Goal: Task Accomplishment & Management: Manage account settings

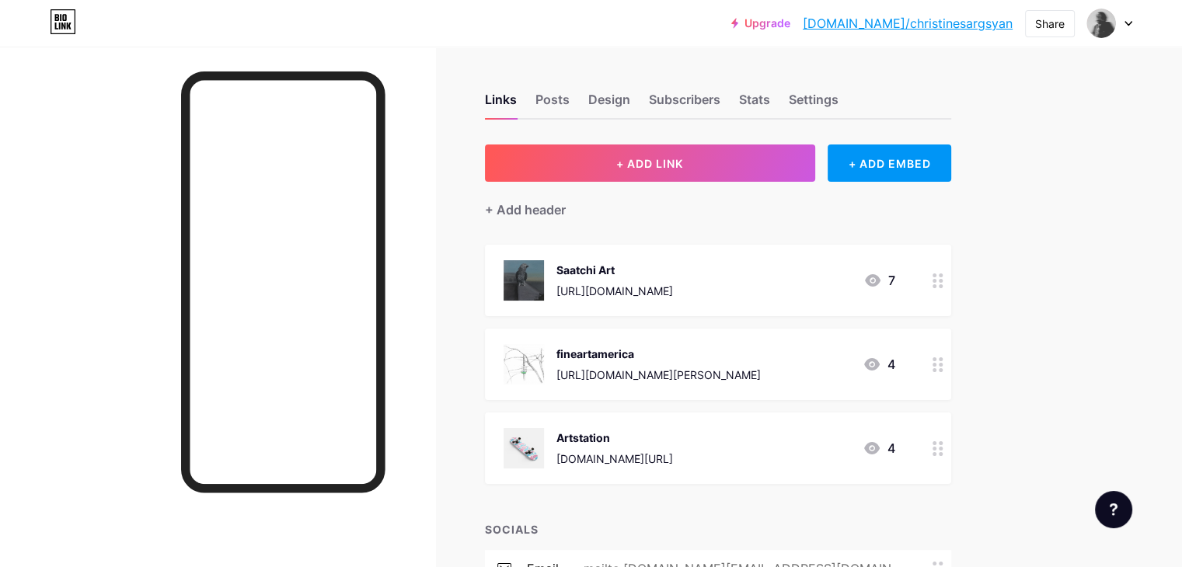
click at [937, 447] on circle at bounding box center [935, 449] width 4 height 4
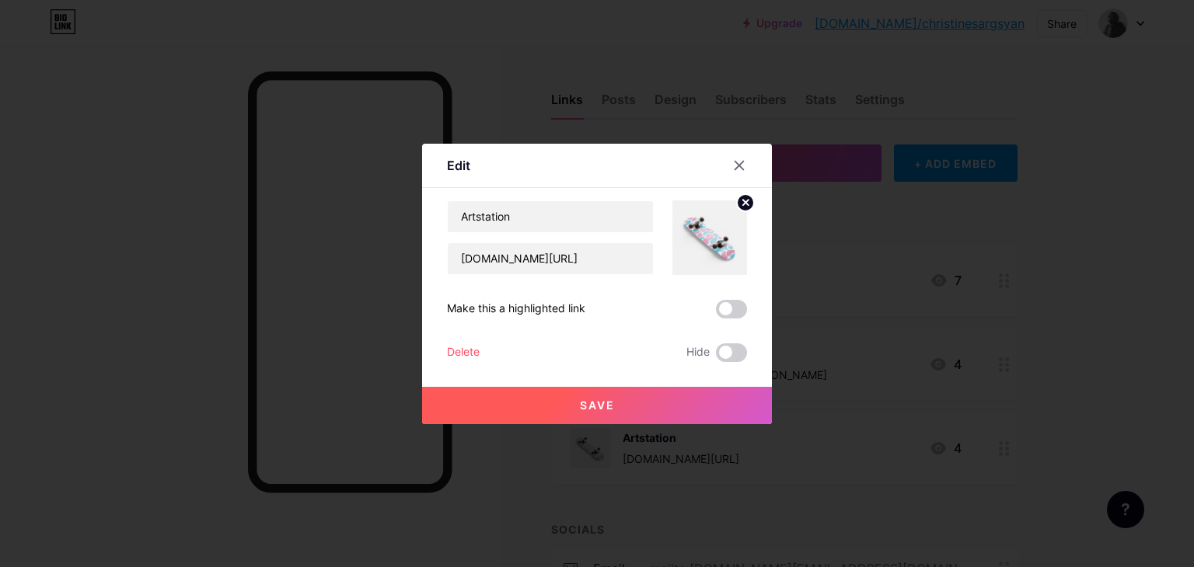
click at [460, 355] on div "Delete" at bounding box center [463, 353] width 33 height 19
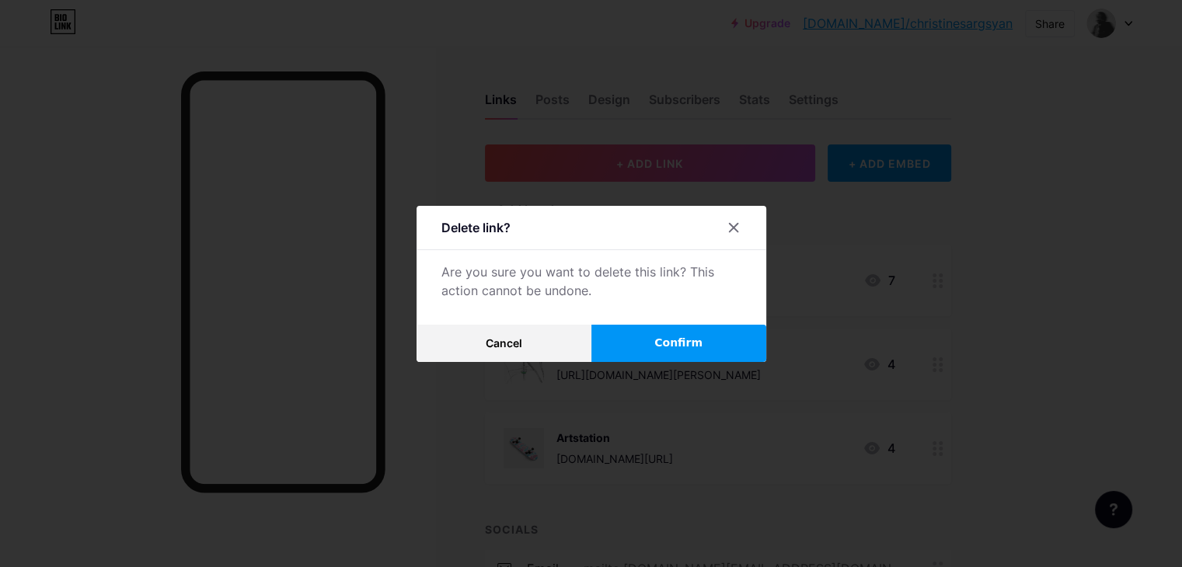
click at [648, 346] on button "Confirm" at bounding box center [679, 343] width 175 height 37
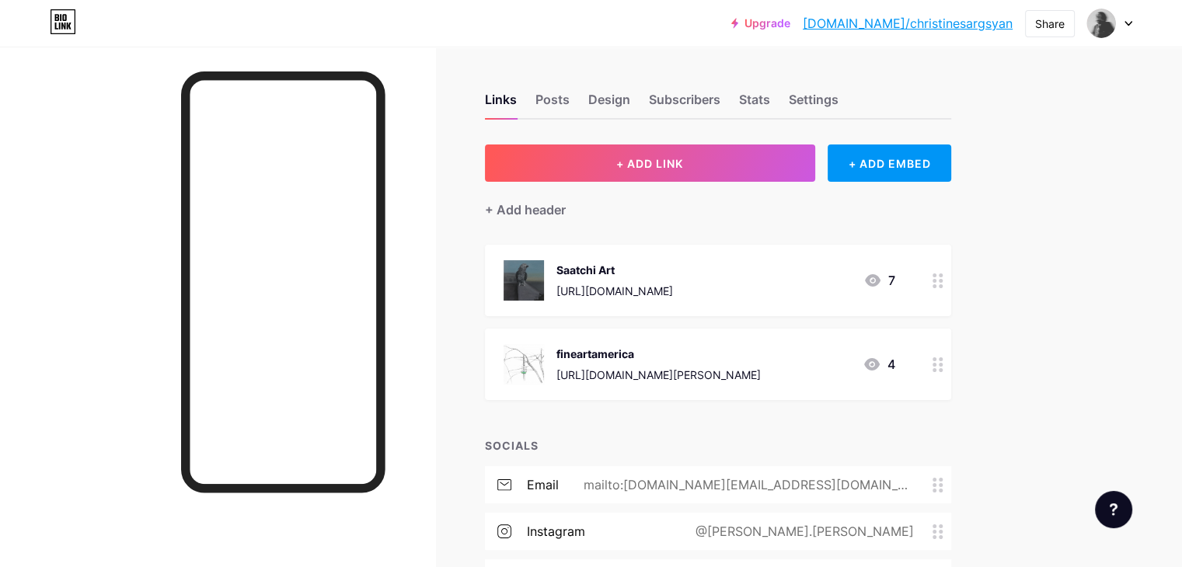
scroll to position [311, 0]
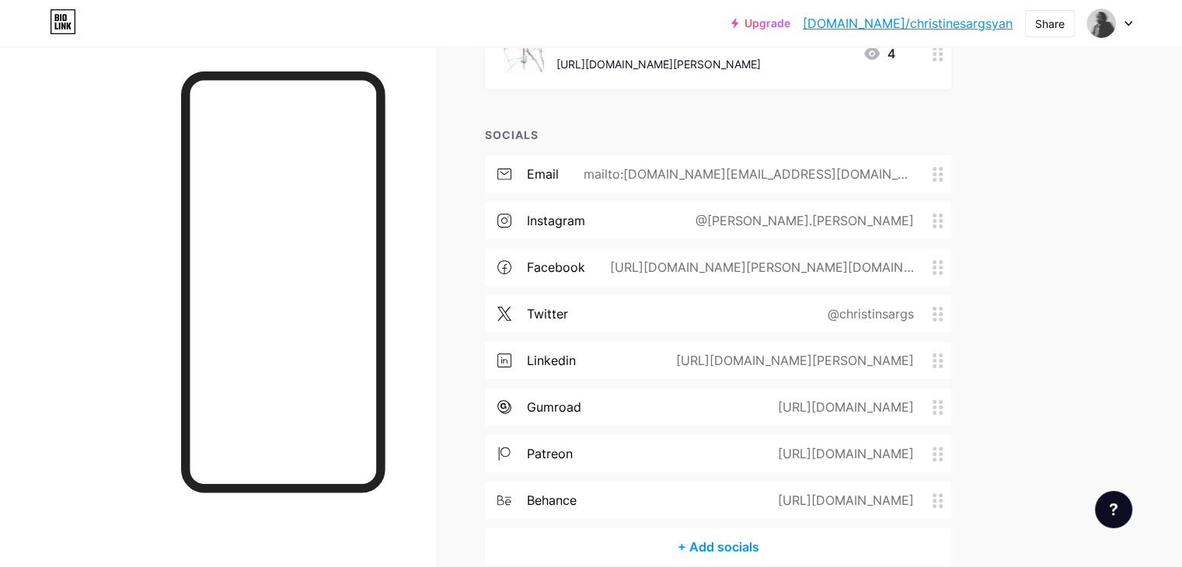
click at [933, 500] on div "[URL][DOMAIN_NAME]" at bounding box center [843, 500] width 180 height 19
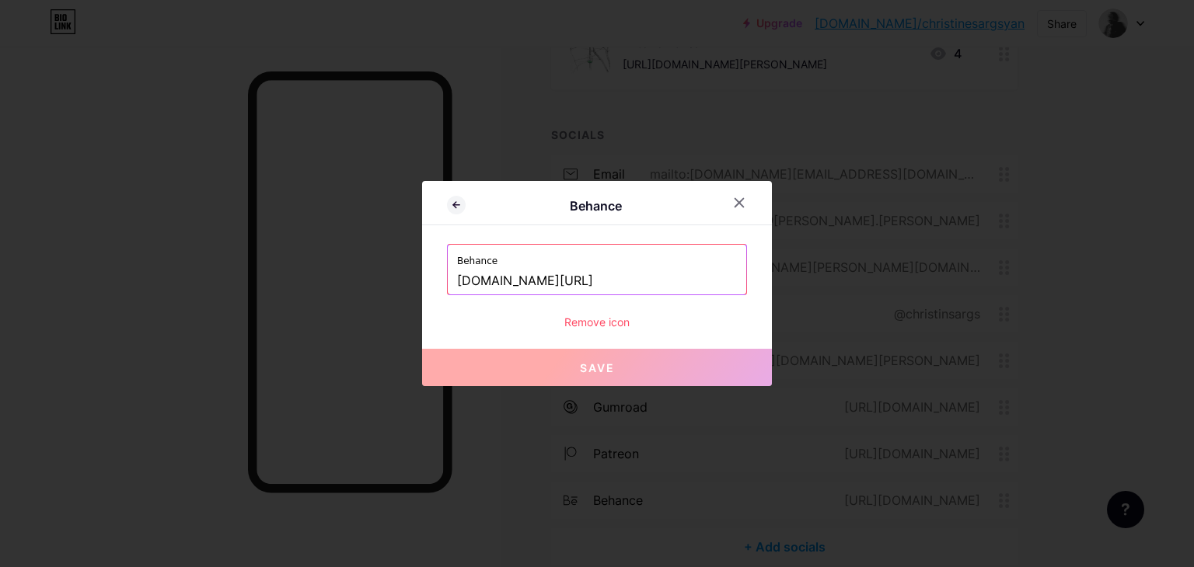
drag, startPoint x: 700, startPoint y: 274, endPoint x: 653, endPoint y: 275, distance: 47.4
click at [653, 275] on input "[DOMAIN_NAME][URL]" at bounding box center [597, 281] width 280 height 26
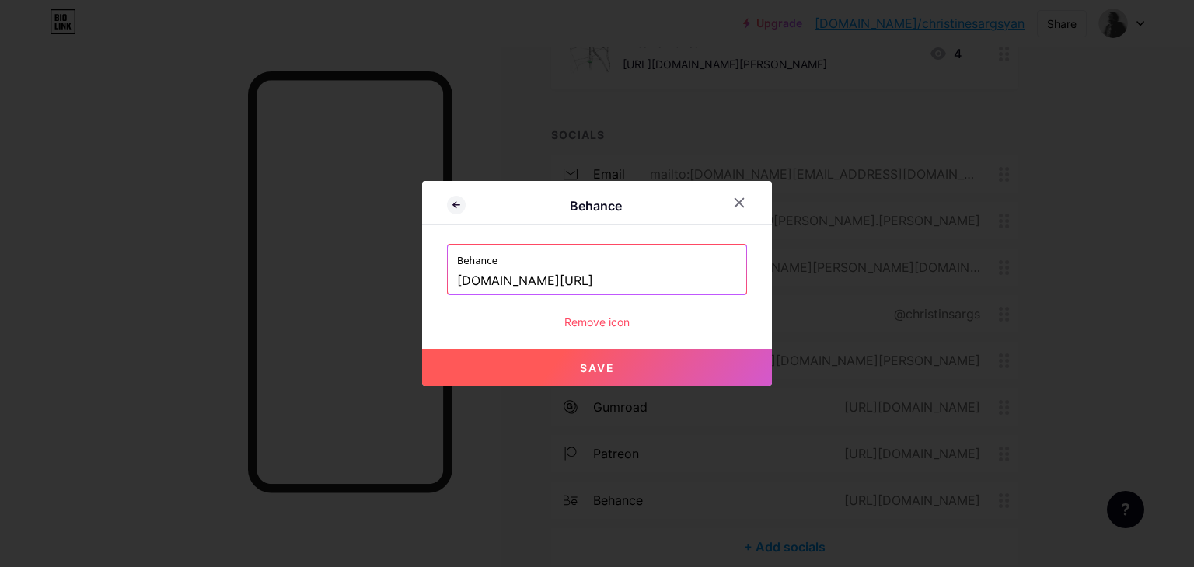
click at [587, 375] on button "Save" at bounding box center [597, 367] width 350 height 37
type input "[URL][DOMAIN_NAME]"
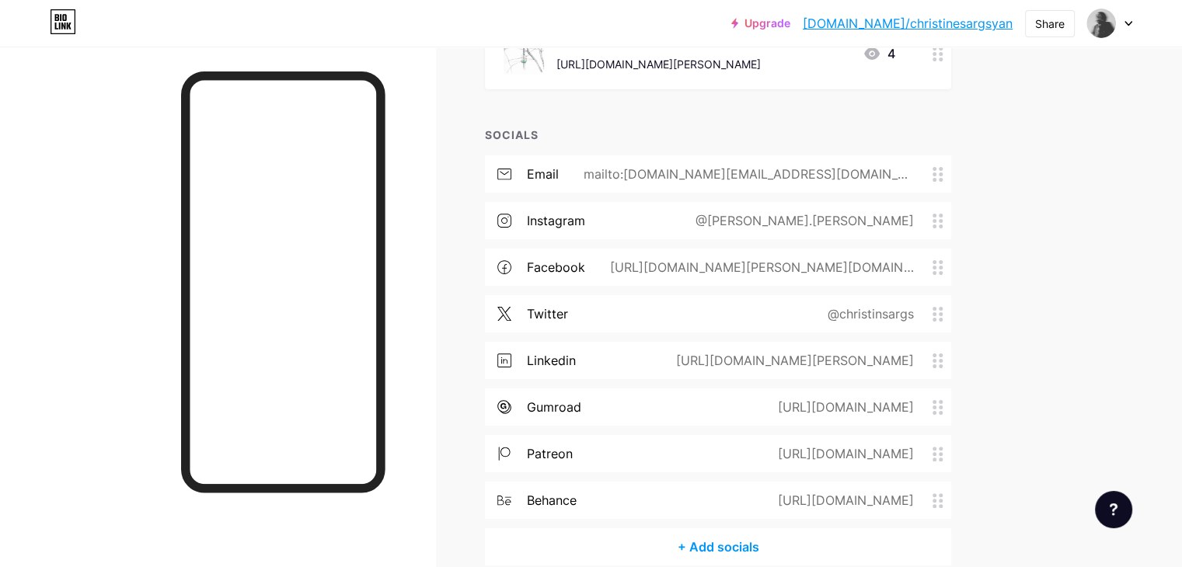
click at [738, 372] on div "linkedin [URL][DOMAIN_NAME][PERSON_NAME]" at bounding box center [718, 360] width 466 height 37
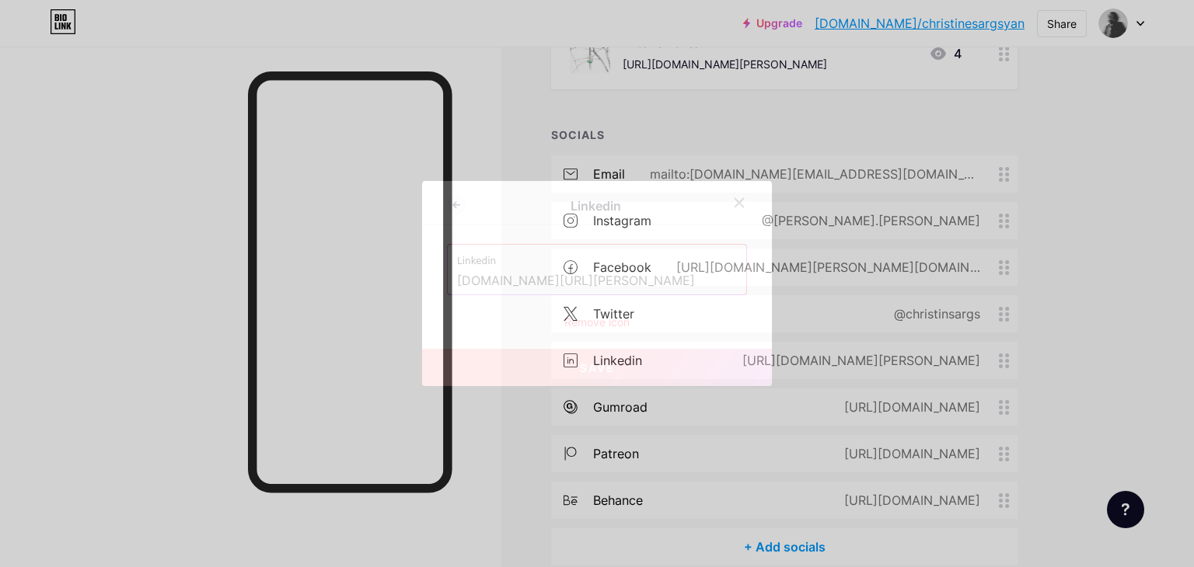
click at [738, 201] on icon at bounding box center [739, 203] width 9 height 9
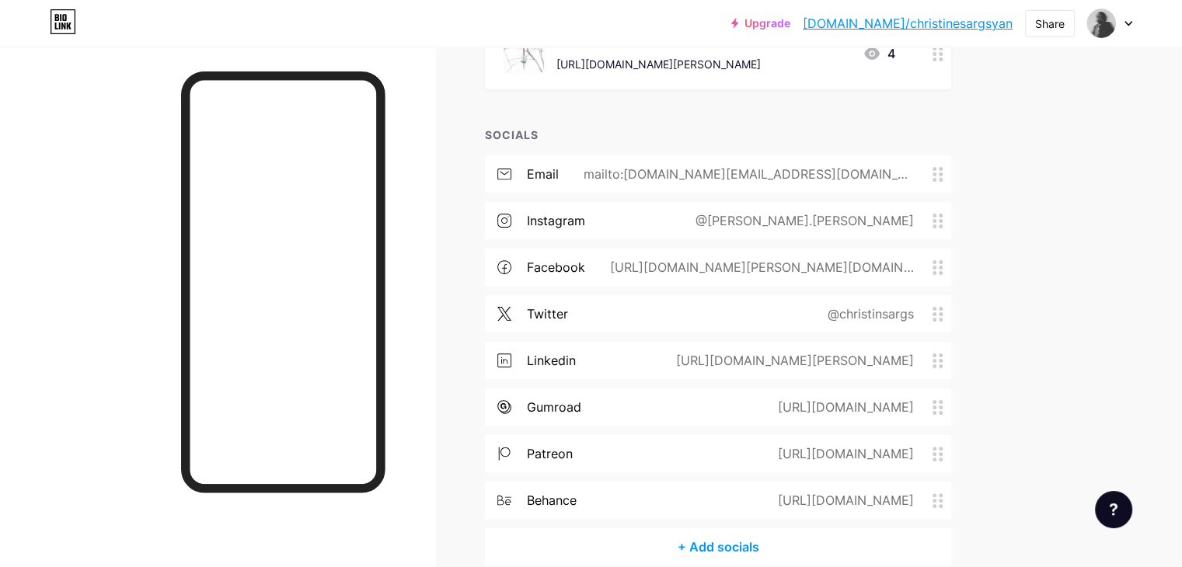
click at [850, 495] on div "[URL][DOMAIN_NAME]" at bounding box center [843, 500] width 180 height 19
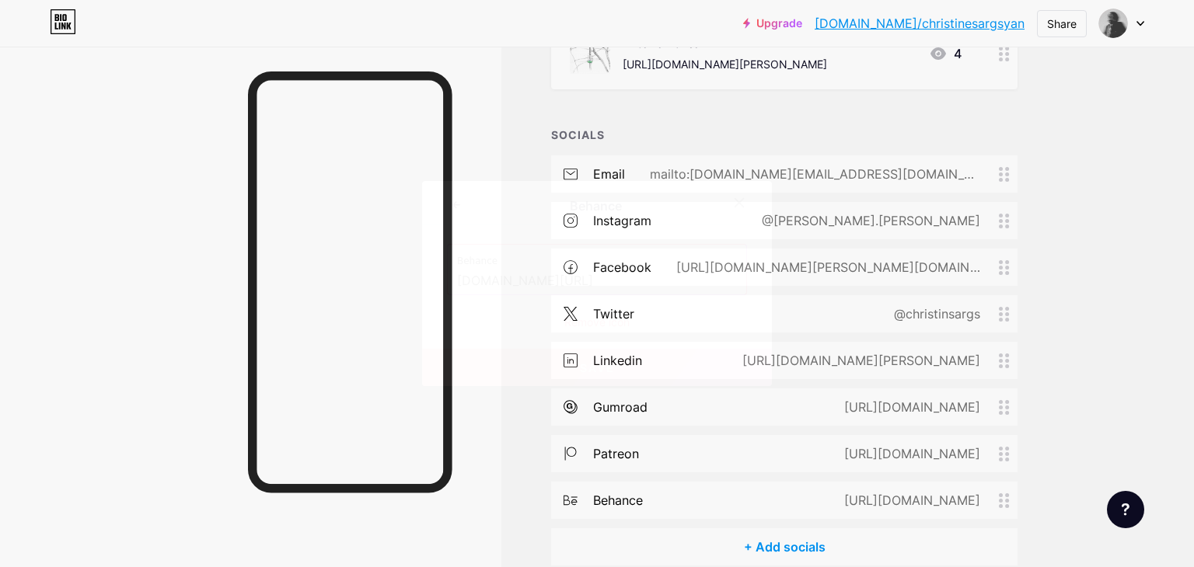
click at [658, 284] on input "[DOMAIN_NAME][URL]" at bounding box center [597, 281] width 280 height 26
drag, startPoint x: 658, startPoint y: 284, endPoint x: 296, endPoint y: 291, distance: 361.5
click at [296, 291] on div "[PERSON_NAME] [DOMAIN_NAME][URL] Remove icon Save" at bounding box center [597, 283] width 1194 height 567
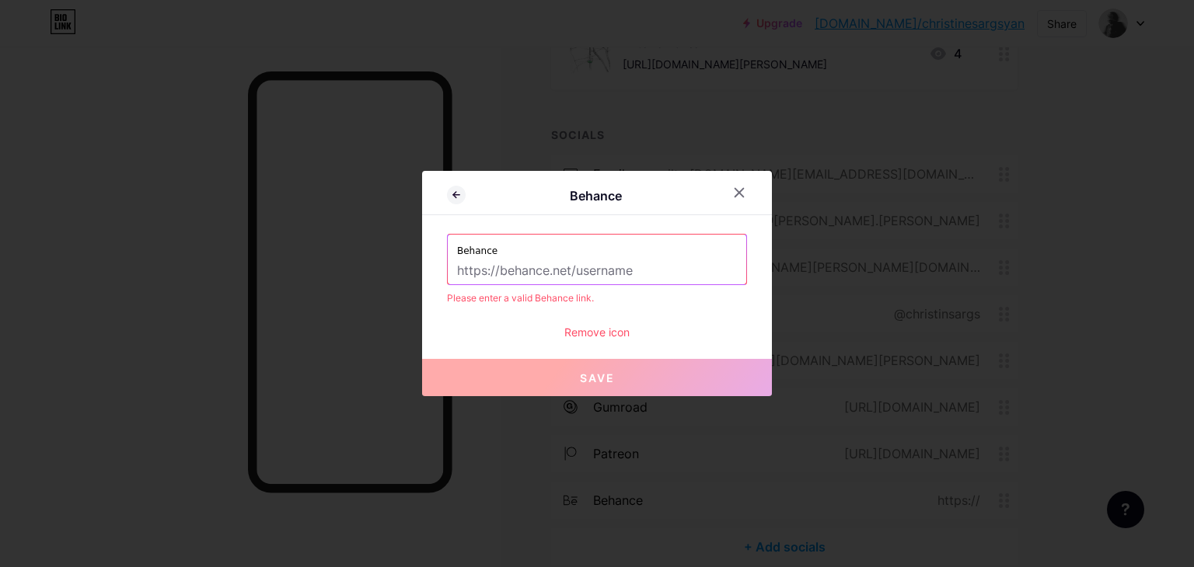
paste input "[URL][DOMAIN_NAME]"
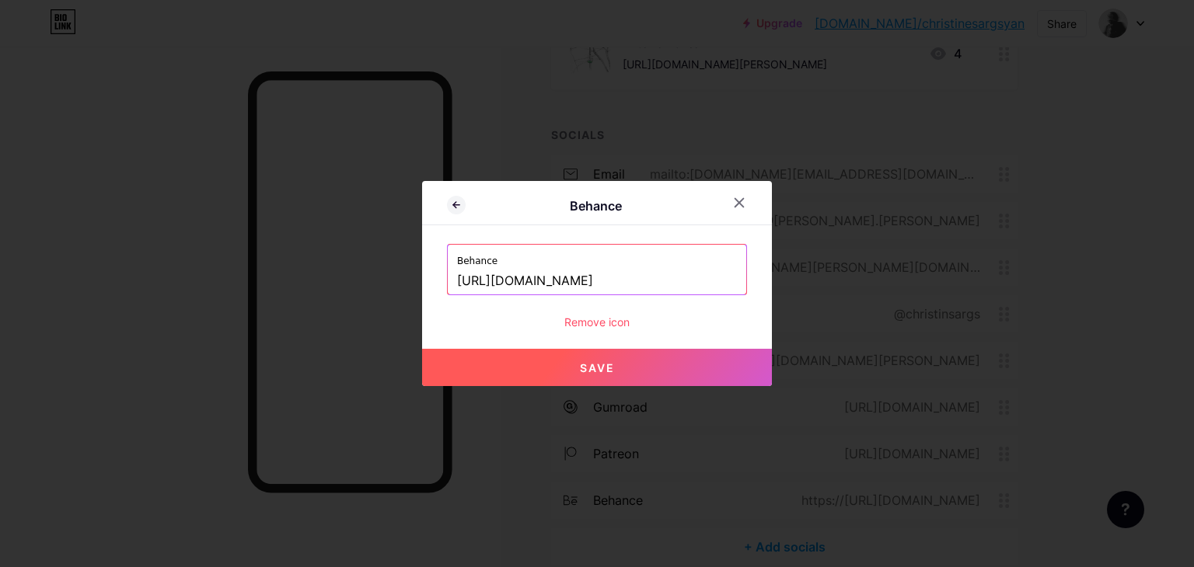
type input "[URL][DOMAIN_NAME]"
click at [600, 374] on button "Save" at bounding box center [597, 367] width 350 height 37
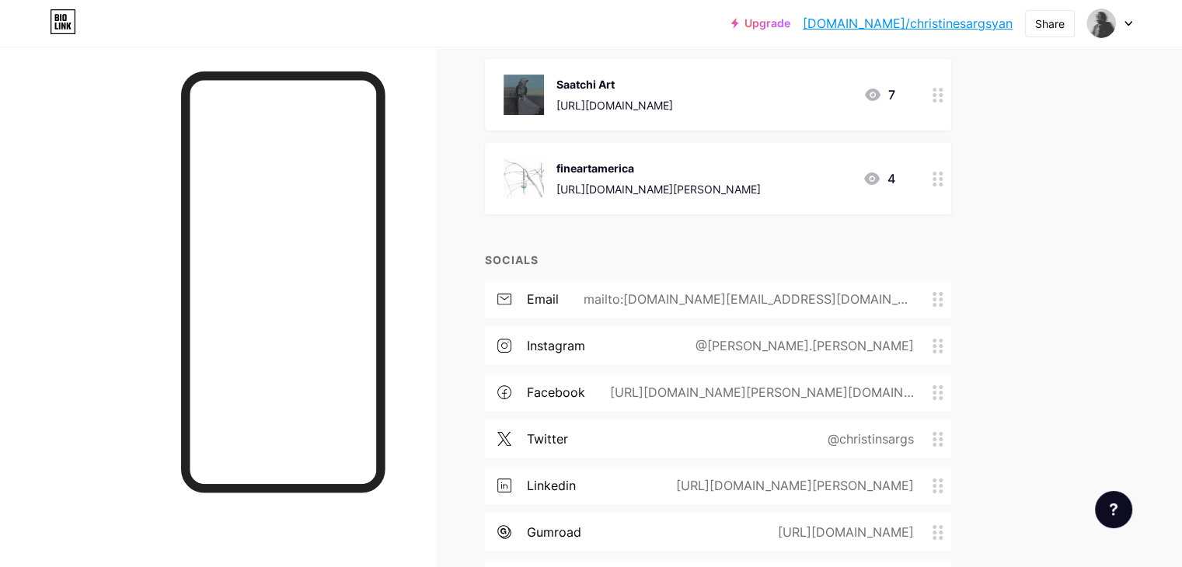
scroll to position [0, 0]
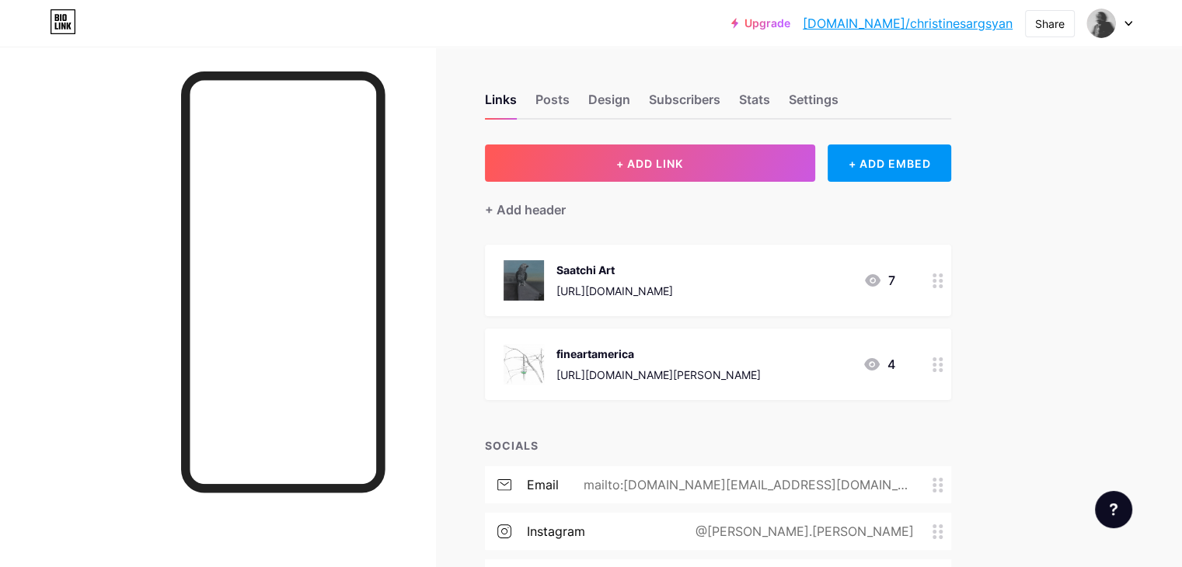
click at [943, 279] on circle at bounding box center [941, 281] width 4 height 4
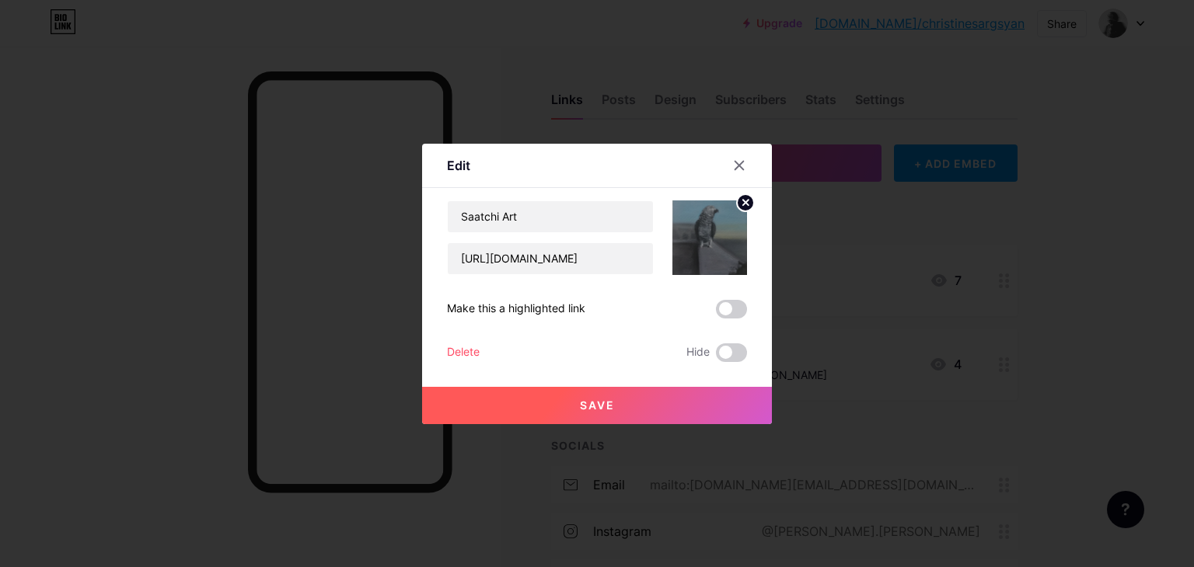
click at [738, 208] on circle at bounding box center [745, 202] width 17 height 17
click at [723, 225] on icon at bounding box center [709, 229] width 31 height 29
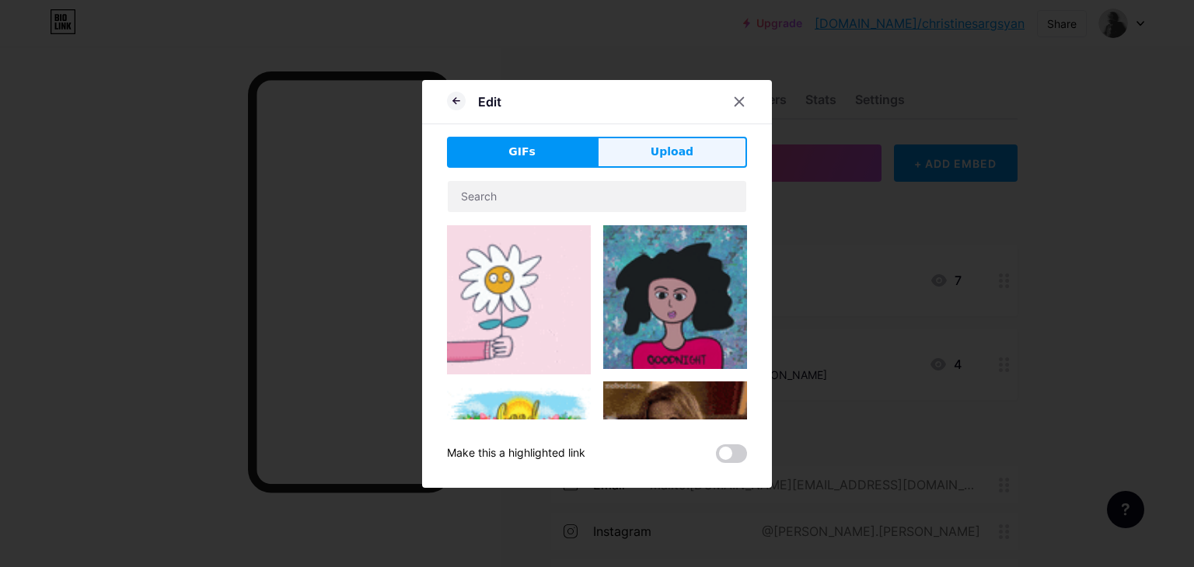
click at [687, 154] on span "Upload" at bounding box center [672, 152] width 43 height 16
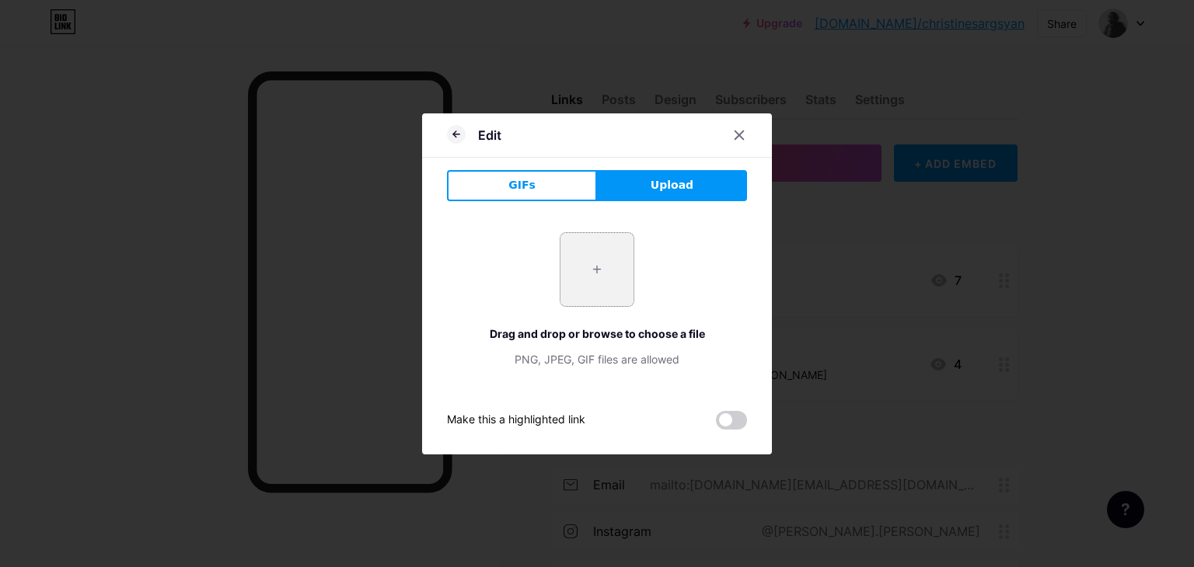
click at [590, 266] on input "file" at bounding box center [596, 269] width 73 height 73
type input "C:\fakepath\naked man.png"
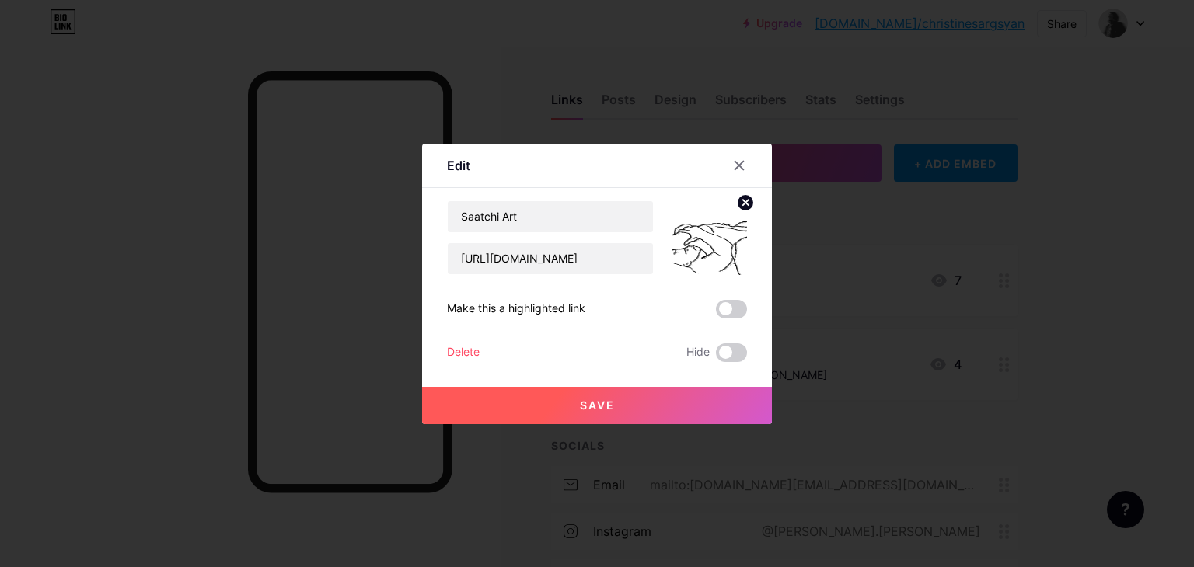
click at [746, 207] on circle at bounding box center [745, 202] width 17 height 17
click at [710, 240] on icon at bounding box center [709, 229] width 31 height 29
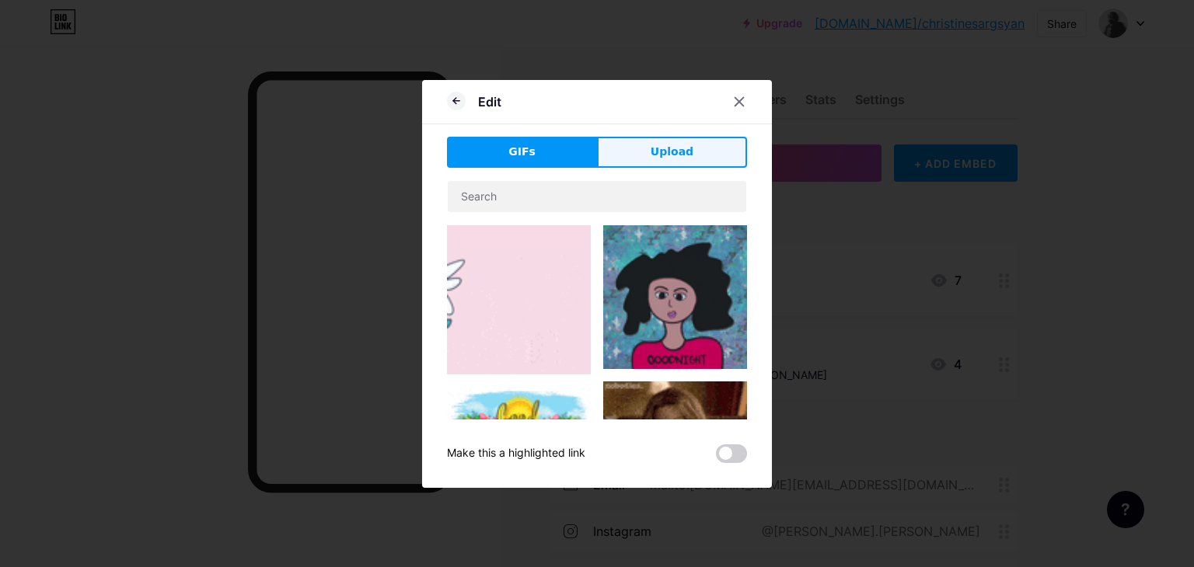
click at [648, 154] on button "Upload" at bounding box center [672, 152] width 150 height 31
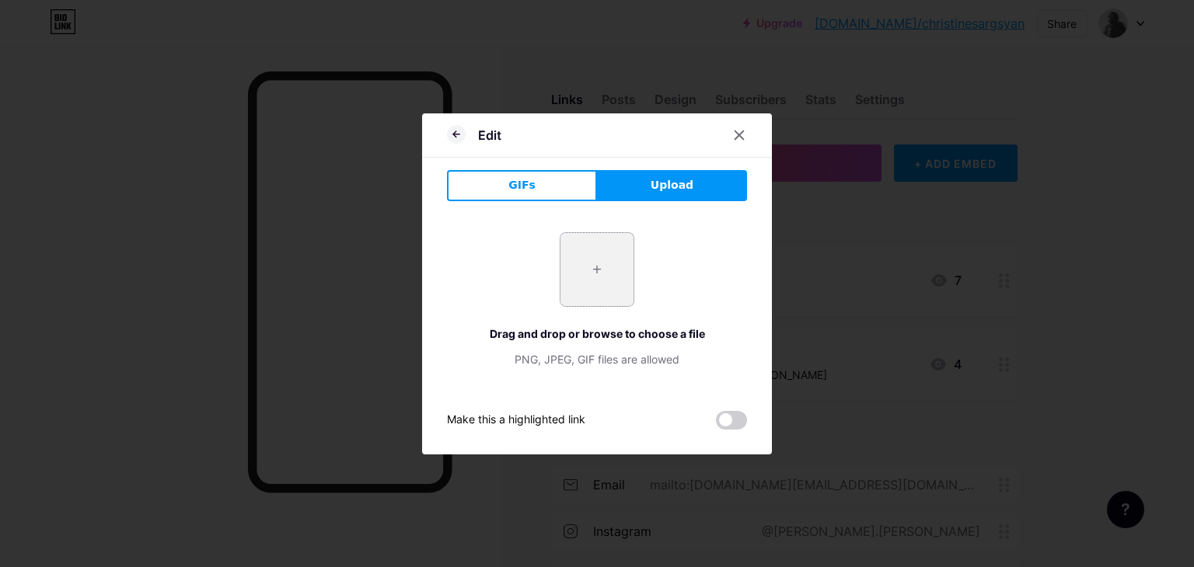
click at [606, 272] on input "file" at bounding box center [596, 269] width 73 height 73
type input "C:\fakepath\halftone_1757698675.png"
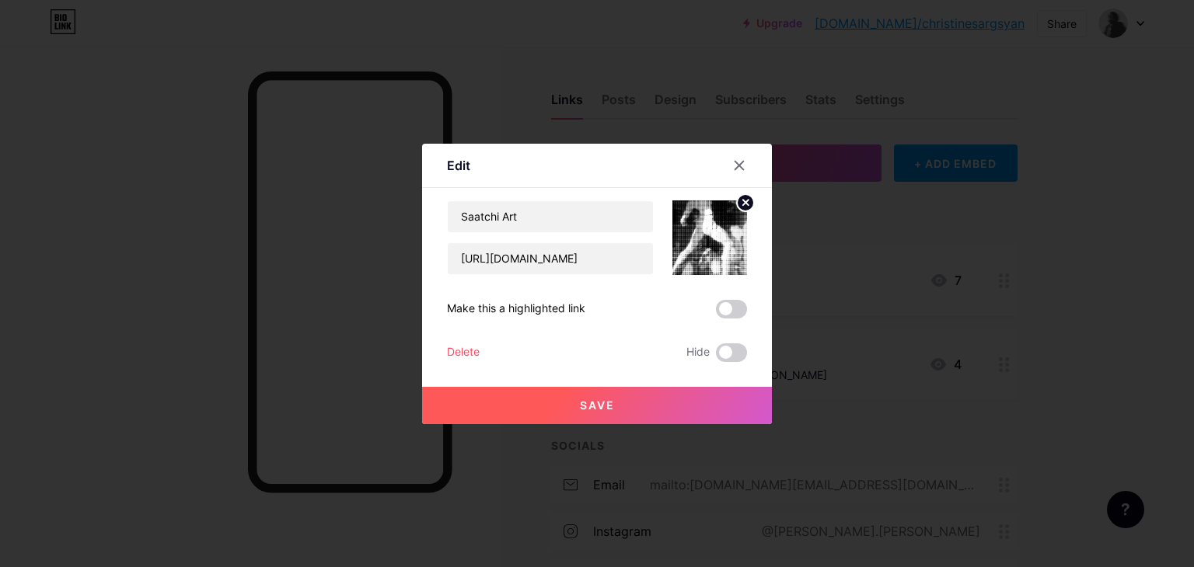
click at [684, 398] on button "Save" at bounding box center [597, 405] width 350 height 37
